Goal: Navigation & Orientation: Find specific page/section

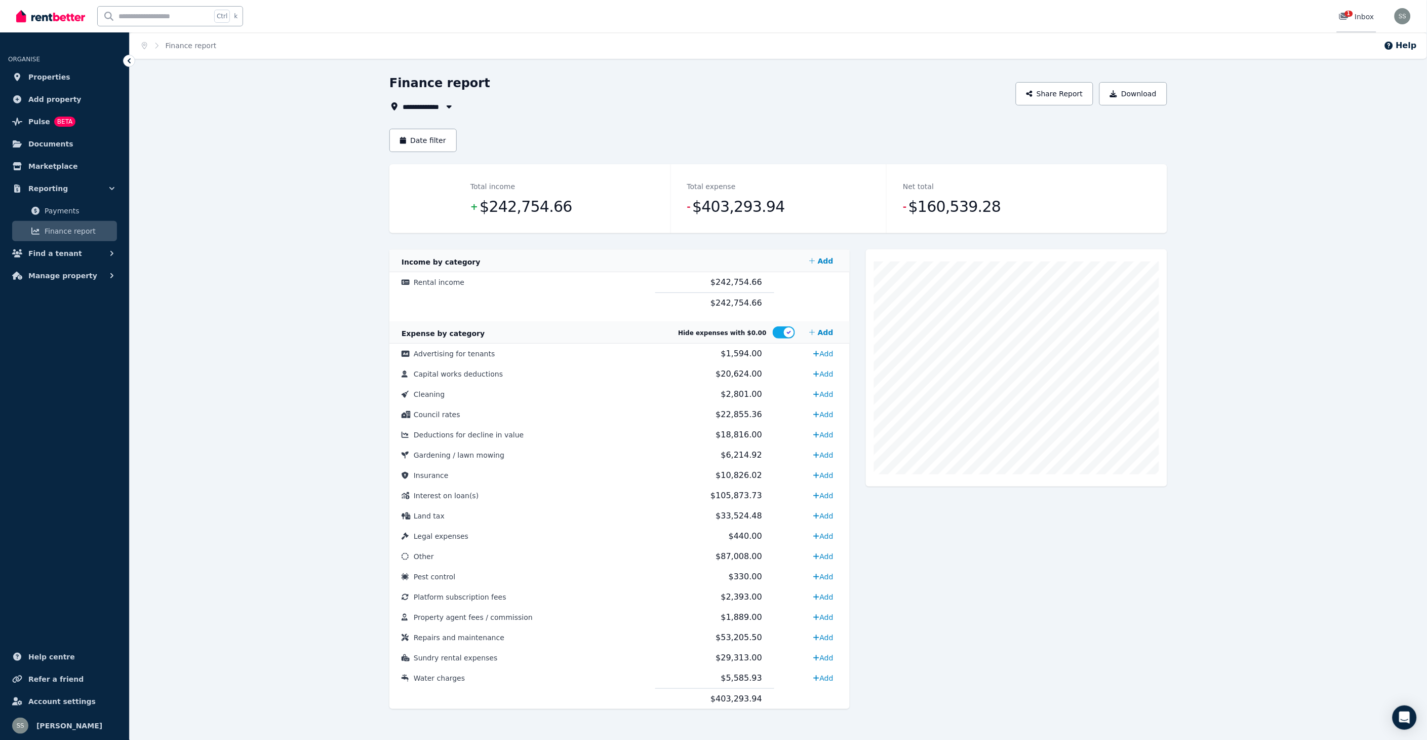
click at [1351, 15] on span "1" at bounding box center [1349, 14] width 8 height 6
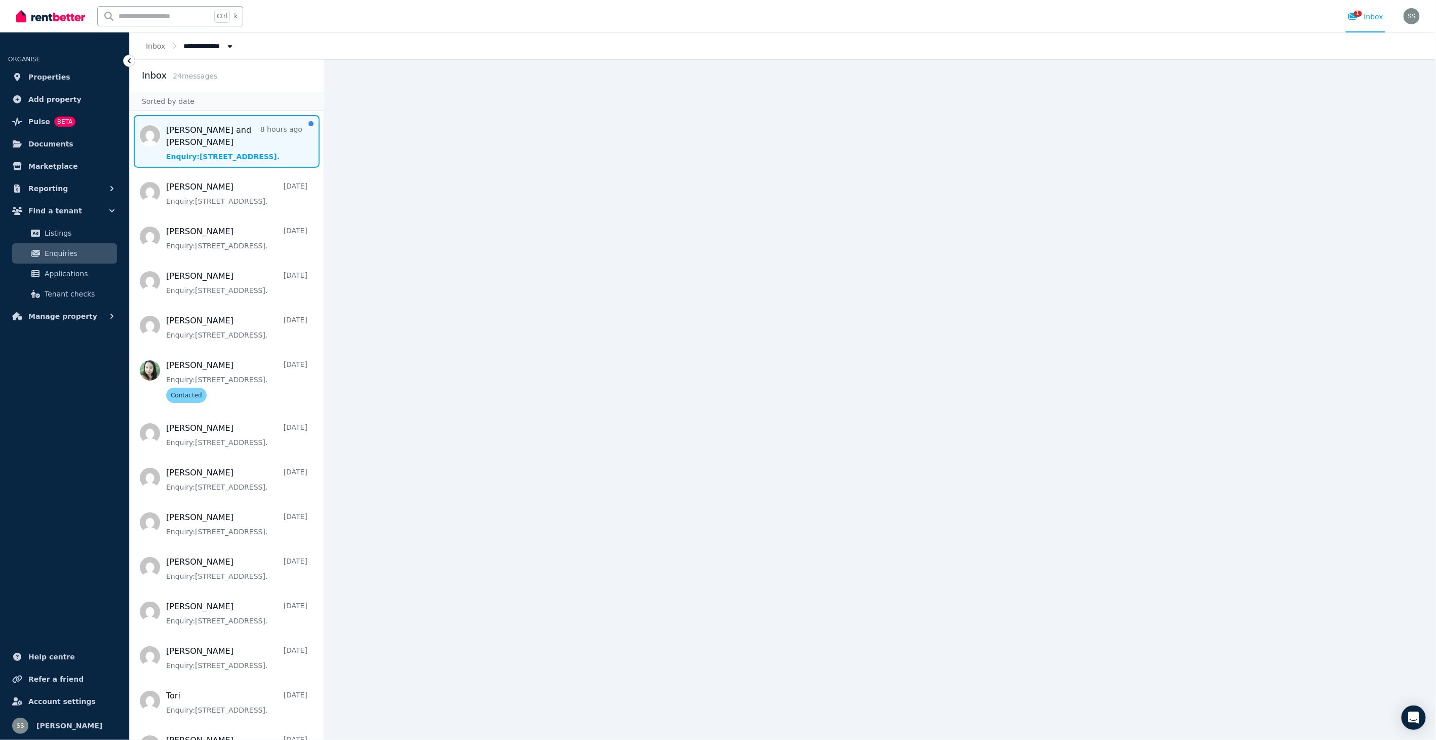
click at [226, 145] on span "Message list" at bounding box center [227, 141] width 194 height 53
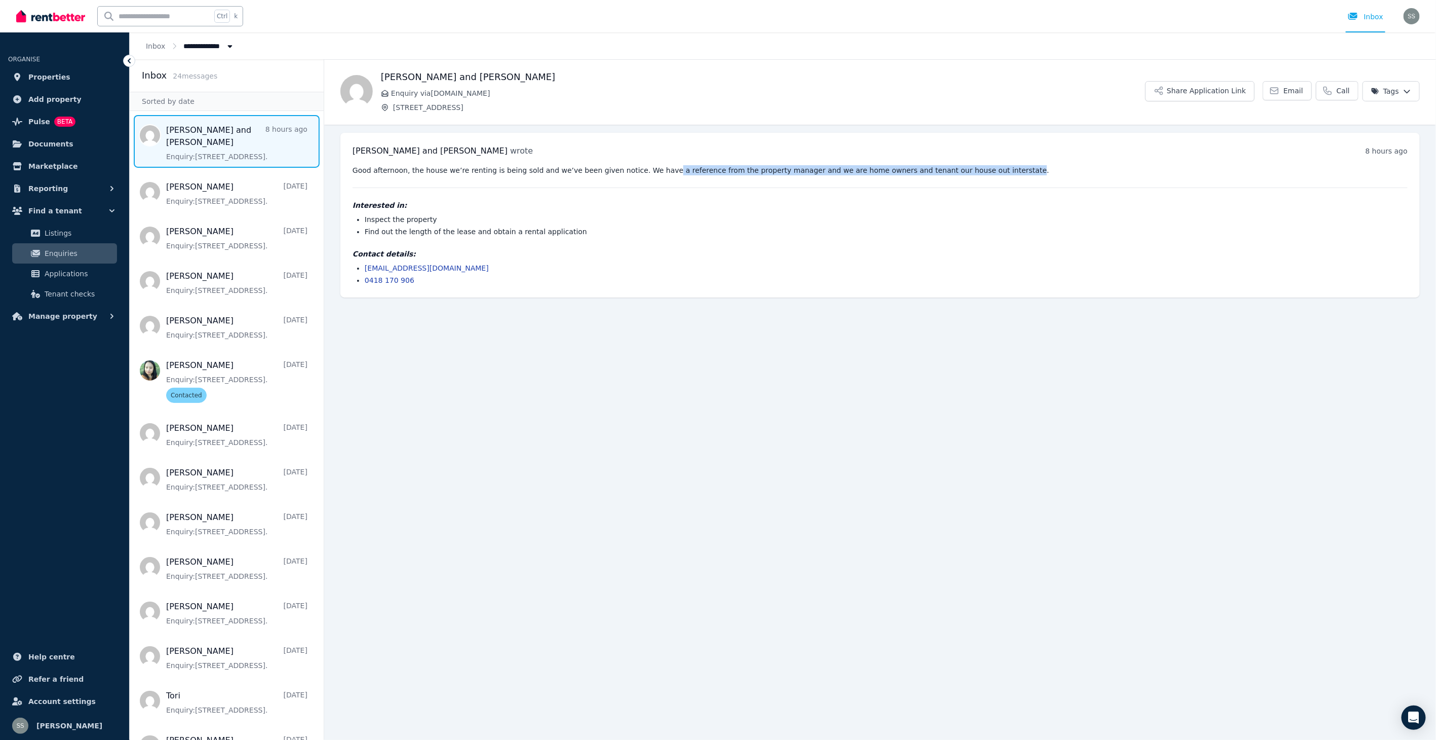
drag, startPoint x: 643, startPoint y: 170, endPoint x: 960, endPoint y: 169, distance: 317.1
click at [960, 169] on pre "Good afternoon, the house we’re renting is being sold and we’ve been given noti…" at bounding box center [880, 170] width 1055 height 10
click at [504, 178] on div "Good afternoon, the house we’re renting is being sold and we’ve been given noti…" at bounding box center [880, 225] width 1055 height 120
click at [63, 274] on span "Applications" at bounding box center [79, 273] width 68 height 12
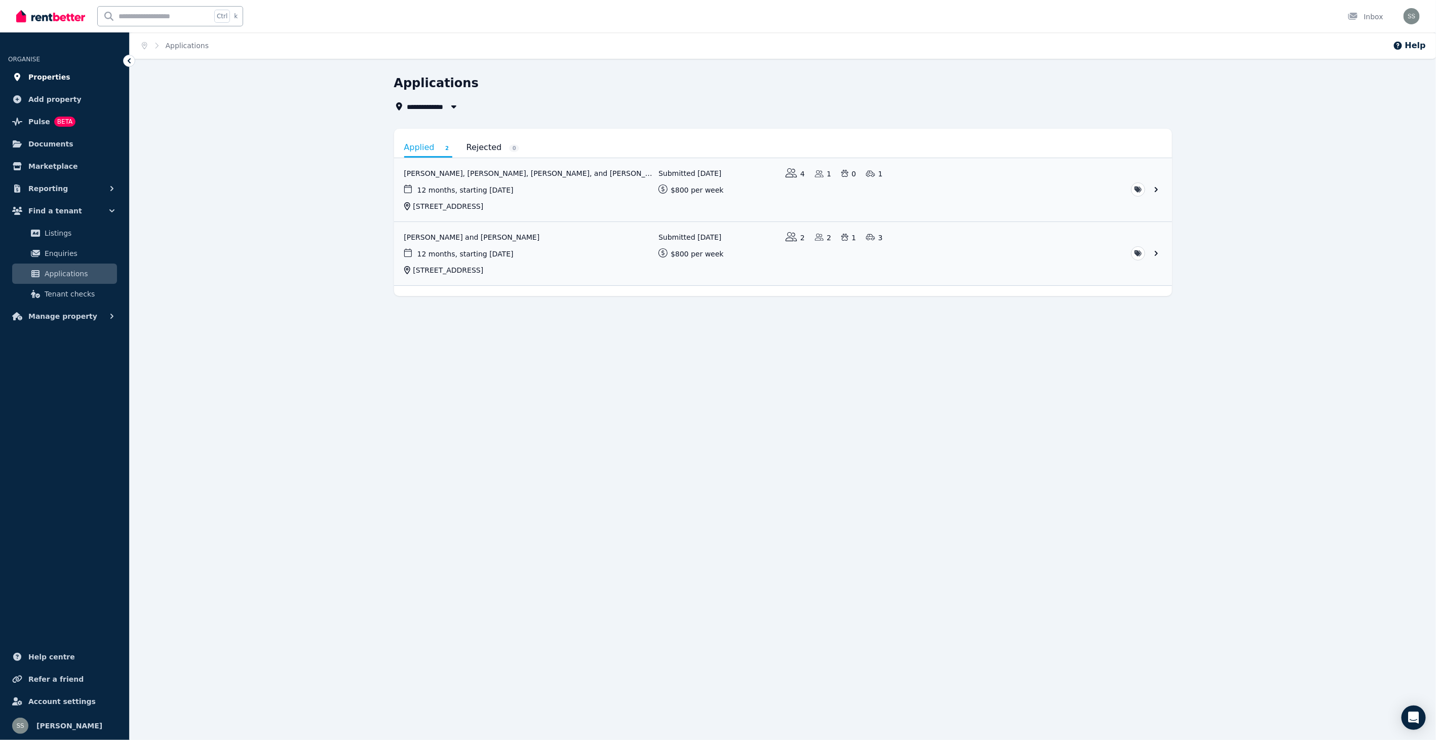
click at [41, 76] on span "Properties" at bounding box center [49, 77] width 42 height 12
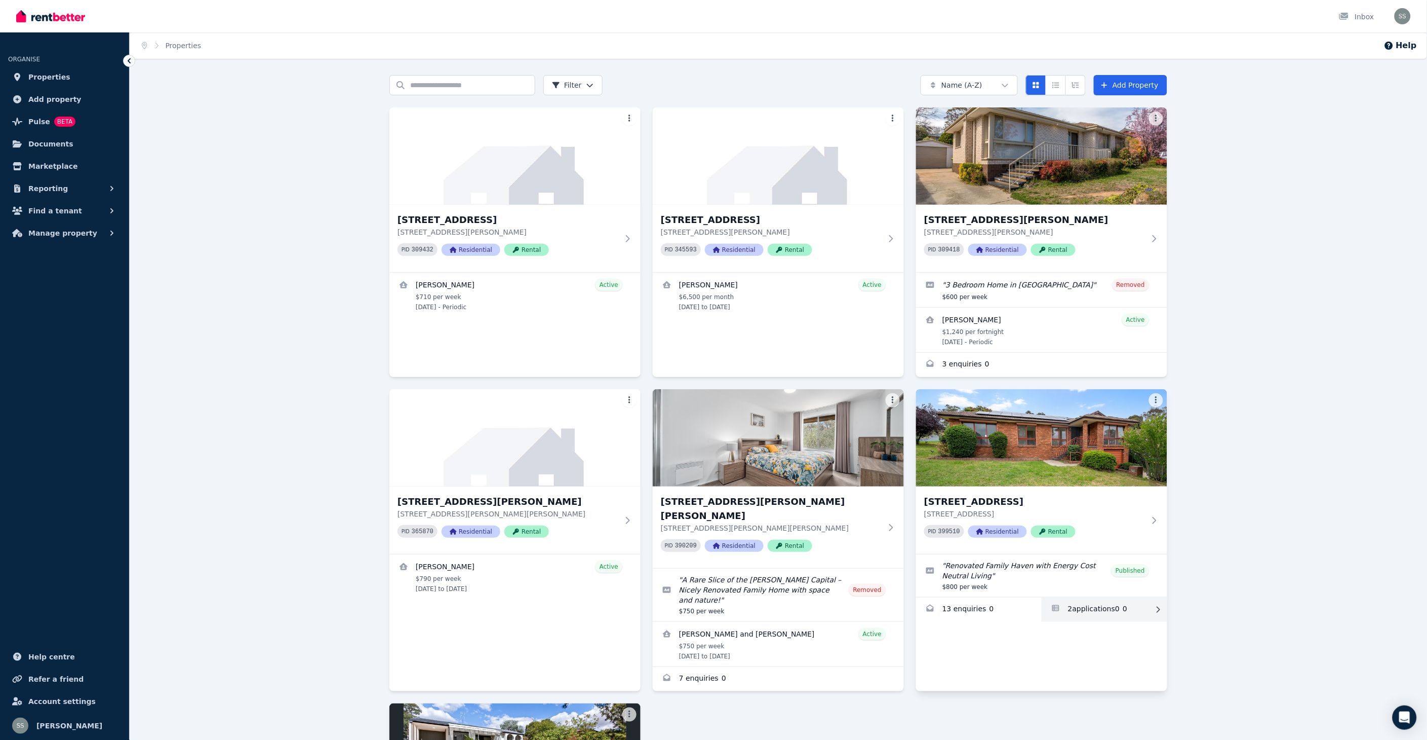
click at [1103, 610] on link "Applications for 191 Chuculba Cres, Giralang" at bounding box center [1105, 609] width 126 height 24
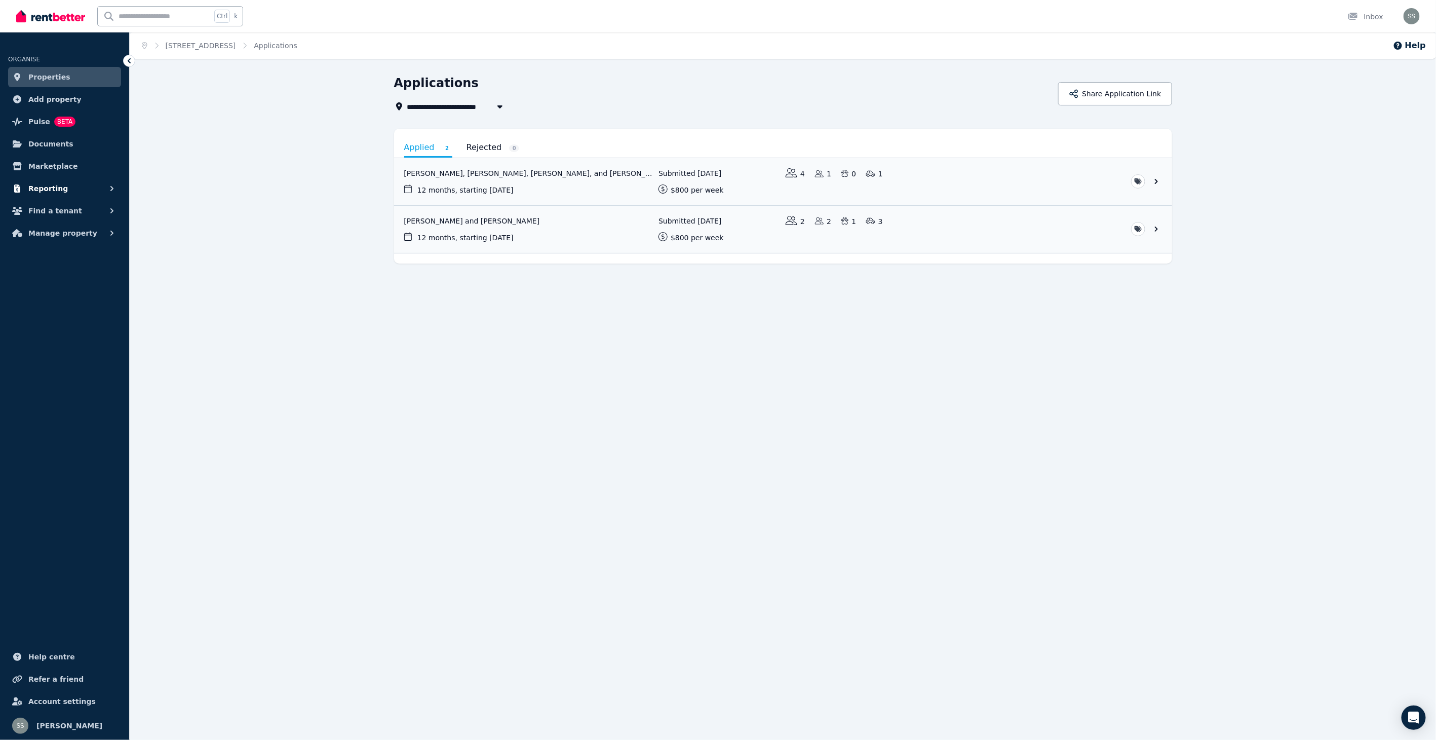
click at [44, 184] on span "Reporting" at bounding box center [48, 188] width 40 height 12
click at [56, 205] on span "Payments" at bounding box center [79, 211] width 68 height 12
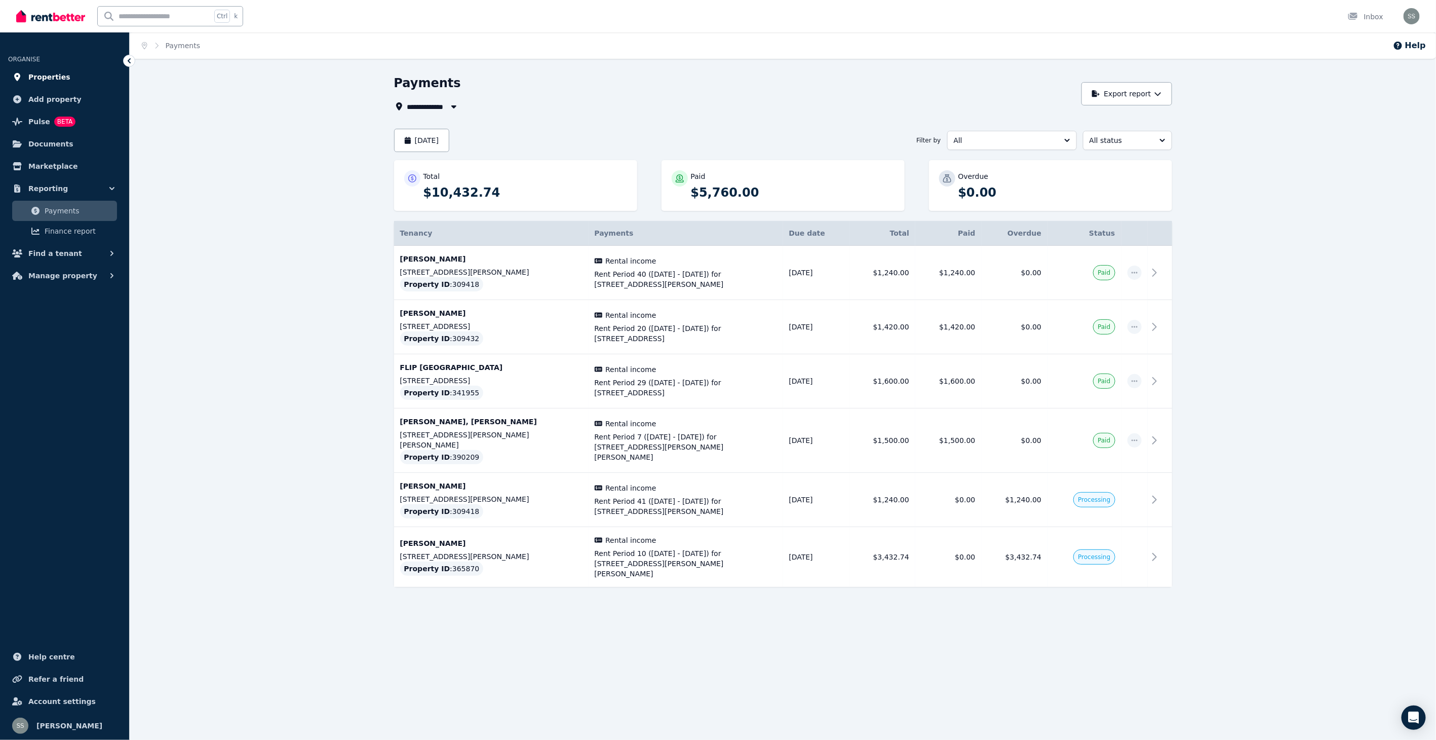
click at [44, 75] on span "Properties" at bounding box center [49, 77] width 42 height 12
